Goal: Check status: Check status

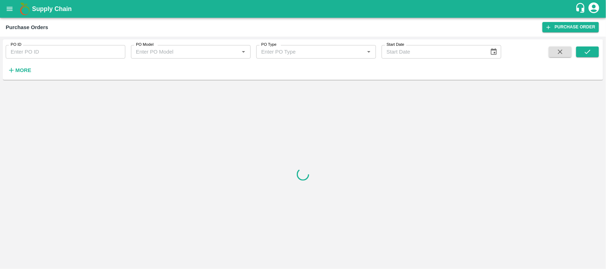
click at [29, 55] on input "PO ID" at bounding box center [66, 51] width 120 height 13
paste input "13989"
click at [587, 53] on icon "submit" at bounding box center [588, 52] width 6 height 4
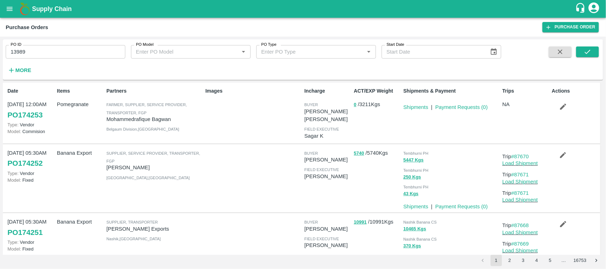
click at [31, 56] on input "13989" at bounding box center [66, 51] width 120 height 13
click at [585, 52] on icon "submit" at bounding box center [588, 52] width 8 height 8
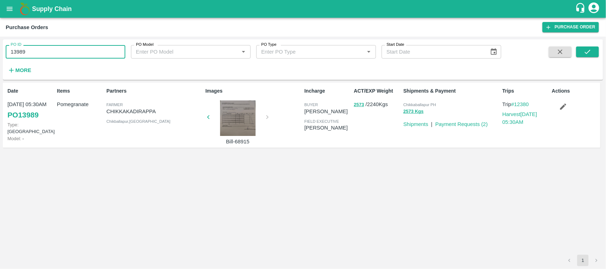
drag, startPoint x: 45, startPoint y: 47, endPoint x: 0, endPoint y: 74, distance: 52.4
click at [0, 74] on div "PO ID 13989 PO ID PO Model PO Model   * PO Type PO Type   * Start Date Start Da…" at bounding box center [303, 153] width 606 height 233
type input "13989"
paste input "text"
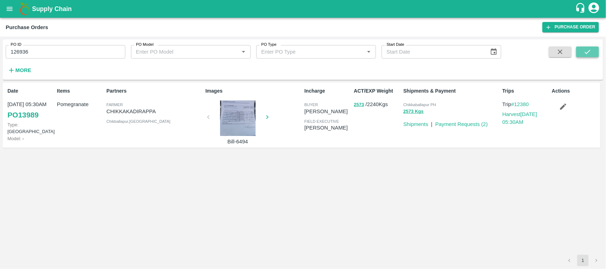
click at [587, 50] on icon "submit" at bounding box center [588, 52] width 8 height 8
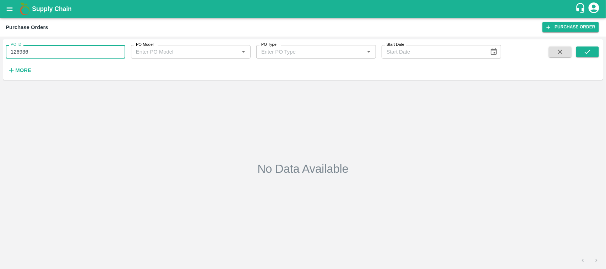
click at [42, 51] on input "126936" at bounding box center [66, 51] width 120 height 13
click at [42, 51] on input "12693" at bounding box center [66, 51] width 120 height 13
type input "1"
type input "13989"
click at [587, 48] on icon "submit" at bounding box center [588, 52] width 8 height 8
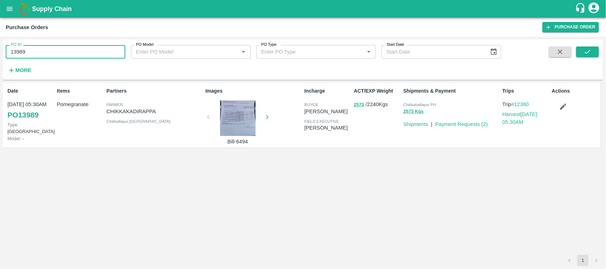
click at [41, 50] on input "13989" at bounding box center [66, 51] width 120 height 13
click at [8, 6] on icon "open drawer" at bounding box center [10, 9] width 8 height 8
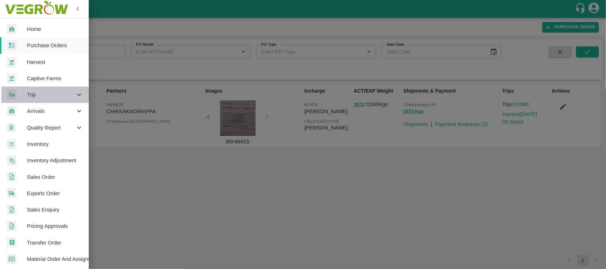
click at [31, 98] on span "Trip" at bounding box center [51, 95] width 48 height 8
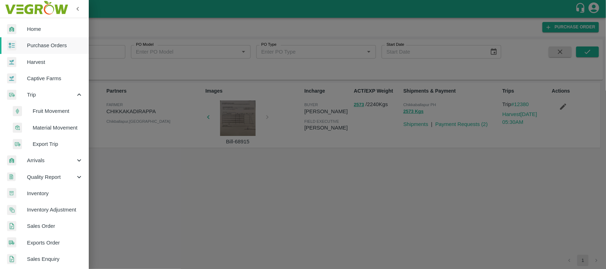
click at [39, 112] on span "Fruit Movement" at bounding box center [58, 111] width 50 height 8
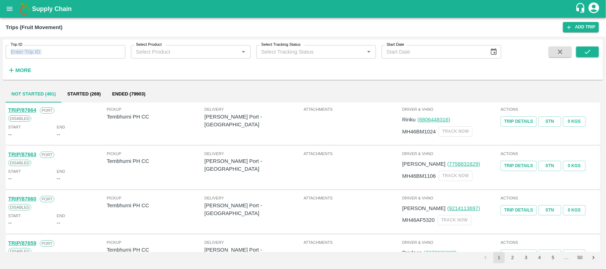
drag, startPoint x: 41, startPoint y: 60, endPoint x: 29, endPoint y: 52, distance: 13.8
click at [29, 52] on div "Trip ID Trip ID Select Product Select Product   * Select Tracking Status Select…" at bounding box center [250, 57] width 501 height 37
click at [29, 52] on input "Trip ID" at bounding box center [66, 51] width 120 height 13
paste input "68968"
type input "68968"
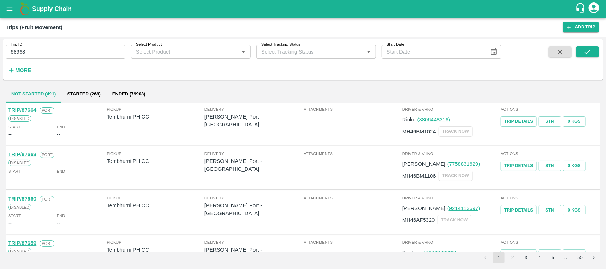
click at [590, 59] on span at bounding box center [587, 61] width 23 height 29
click at [585, 56] on button "submit" at bounding box center [587, 52] width 23 height 11
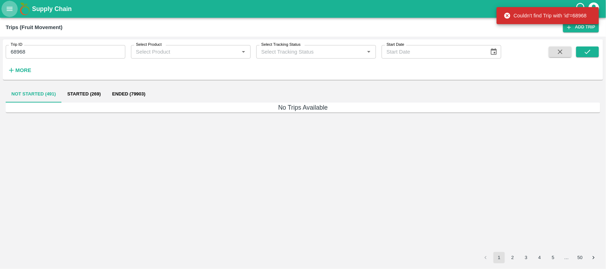
click at [9, 8] on icon "open drawer" at bounding box center [10, 9] width 8 height 8
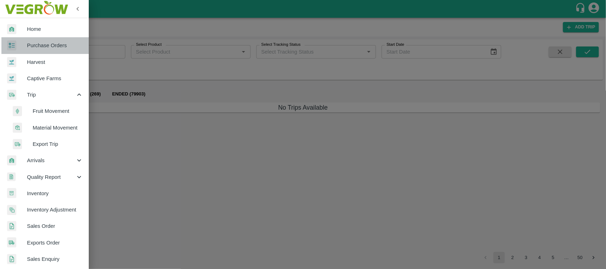
click at [58, 45] on span "Purchase Orders" at bounding box center [55, 46] width 56 height 8
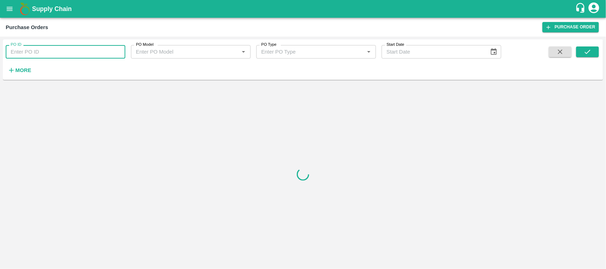
click at [51, 50] on input "PO ID" at bounding box center [66, 51] width 120 height 13
paste input "126936"
type input "126936"
click at [592, 51] on button "submit" at bounding box center [587, 52] width 23 height 11
